Goal: Transaction & Acquisition: Obtain resource

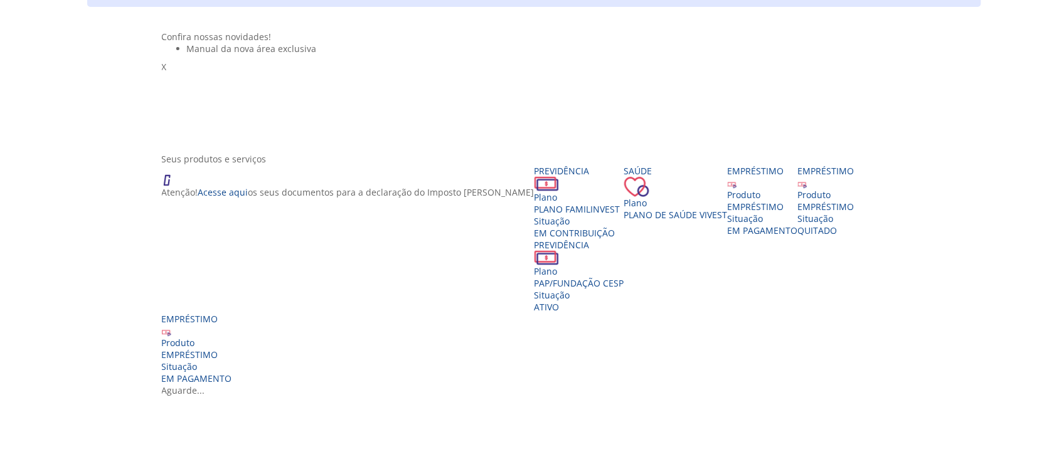
scroll to position [157, 0]
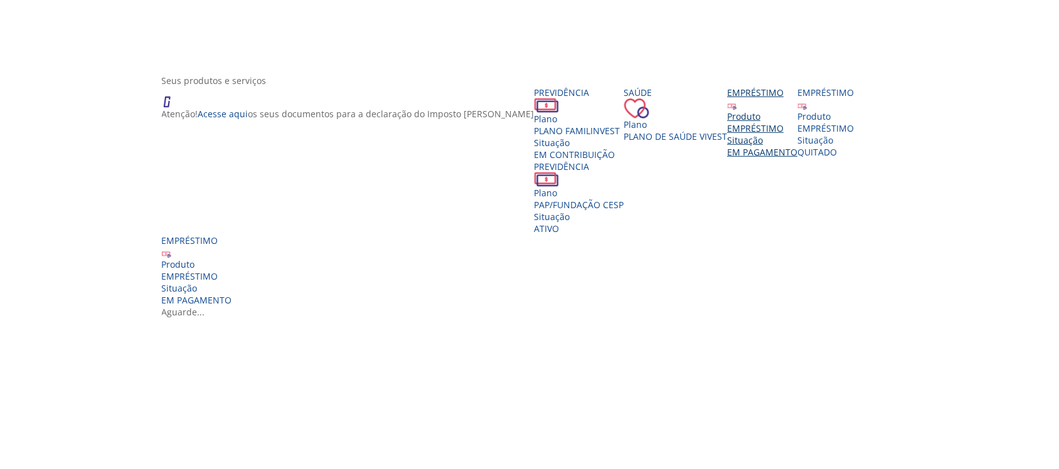
click at [728, 134] on div "EMPRÉSTIMO" at bounding box center [763, 128] width 70 height 12
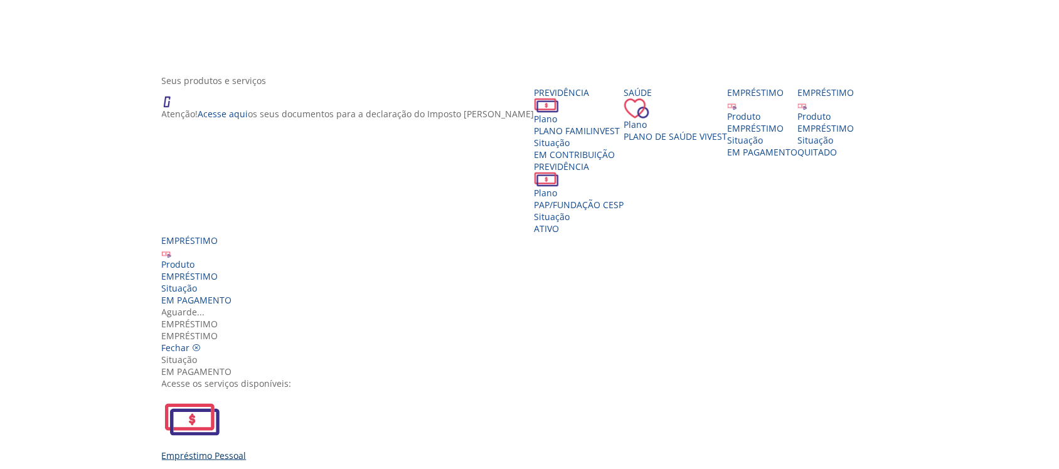
click at [355, 450] on div "Empréstimo Pessoal" at bounding box center [535, 456] width 746 height 12
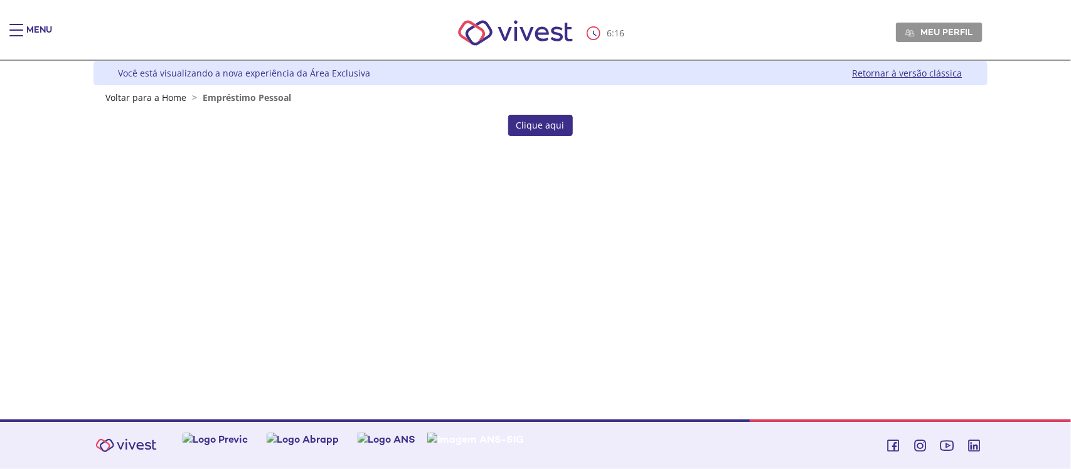
click at [553, 129] on link "Clique aqui" at bounding box center [540, 125] width 65 height 21
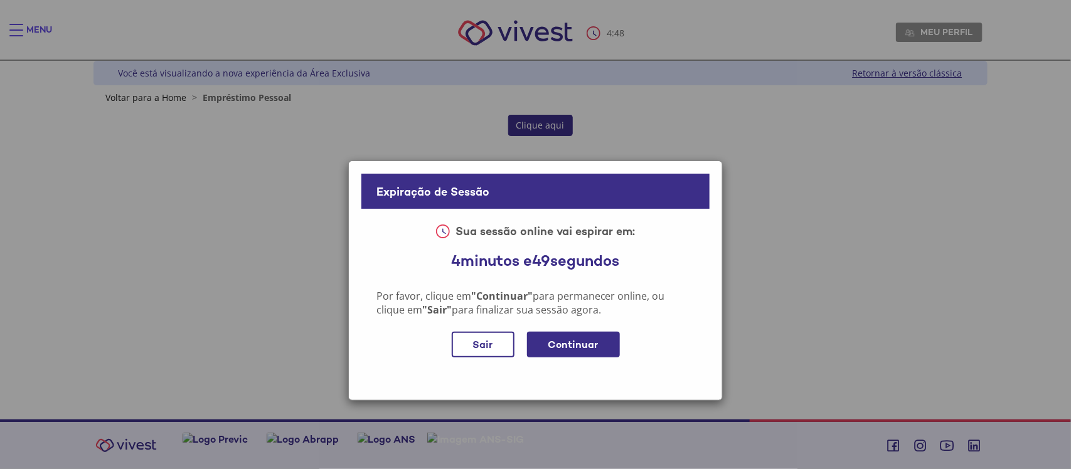
click at [572, 343] on div "Continuar" at bounding box center [573, 345] width 93 height 26
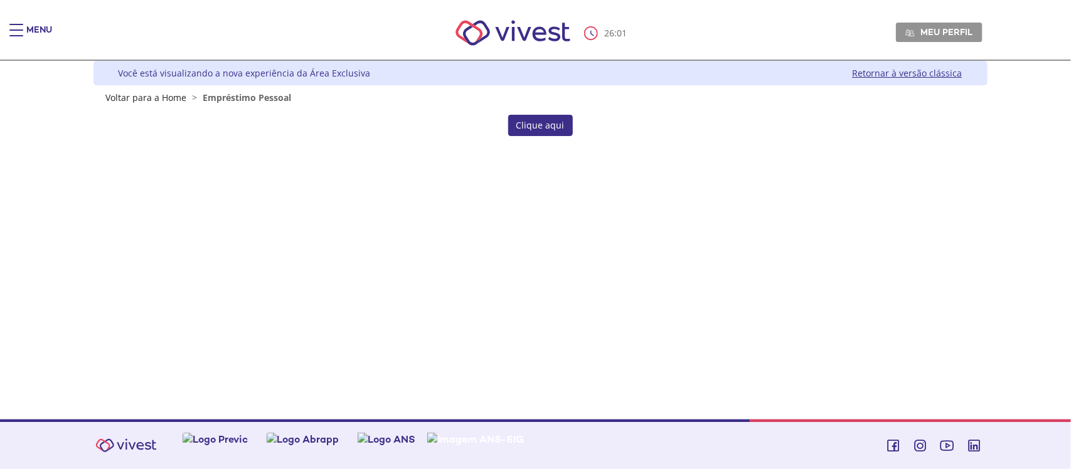
click at [542, 126] on link "Clique aqui" at bounding box center [540, 125] width 65 height 21
click at [549, 126] on link "Clique aqui" at bounding box center [540, 125] width 65 height 21
click at [908, 73] on link "Retornar à versão clássica" at bounding box center [908, 73] width 110 height 12
